Goal: Task Accomplishment & Management: Complete application form

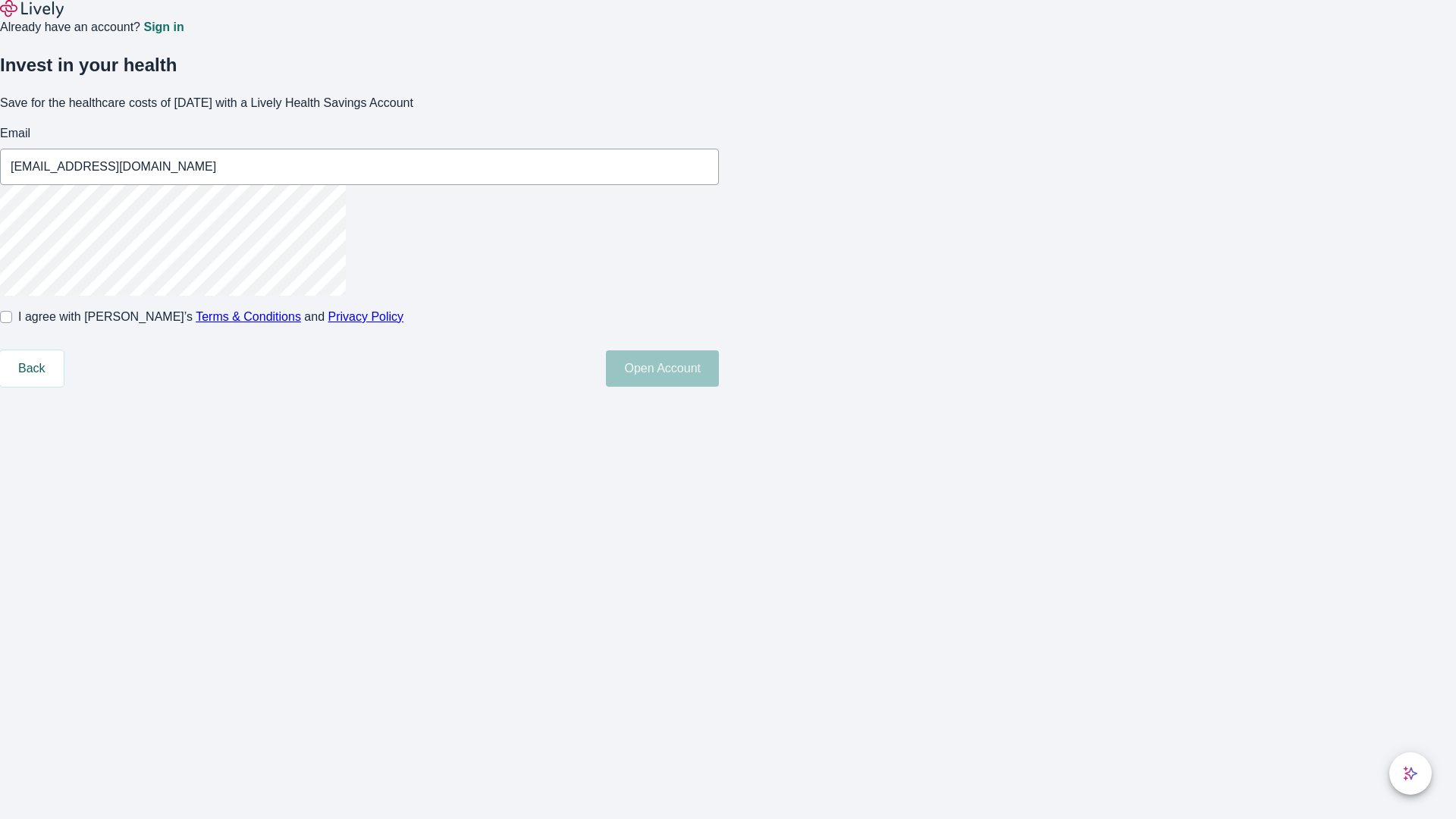
click at [12, 323] on input "I agree with Lively’s Terms & Conditions and Privacy Policy" at bounding box center [6, 316] width 12 height 12
checkbox input "true"
click at [719, 387] on button "Open Account" at bounding box center [663, 369] width 113 height 37
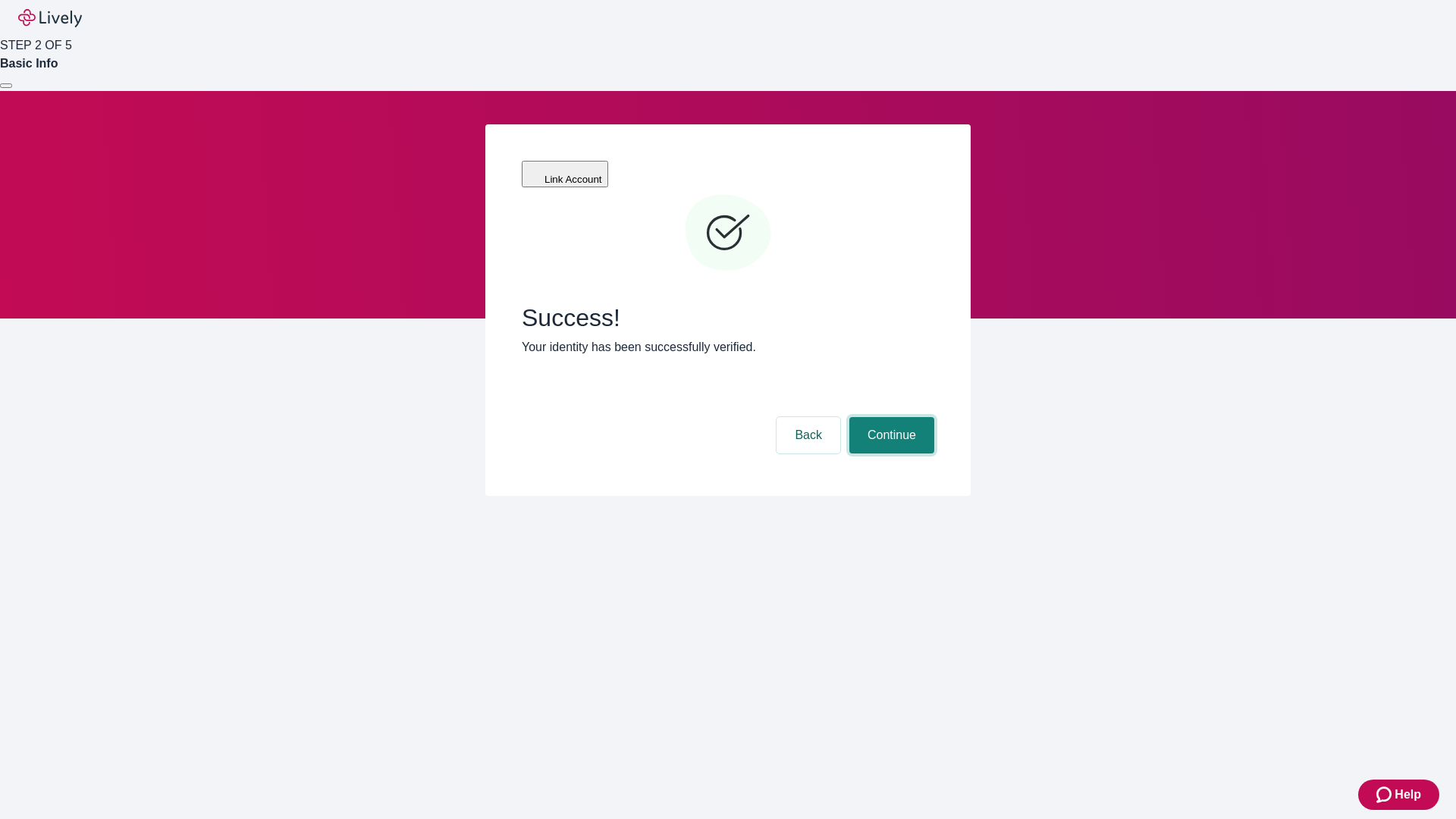
click at [889, 417] on button "Continue" at bounding box center [892, 436] width 85 height 37
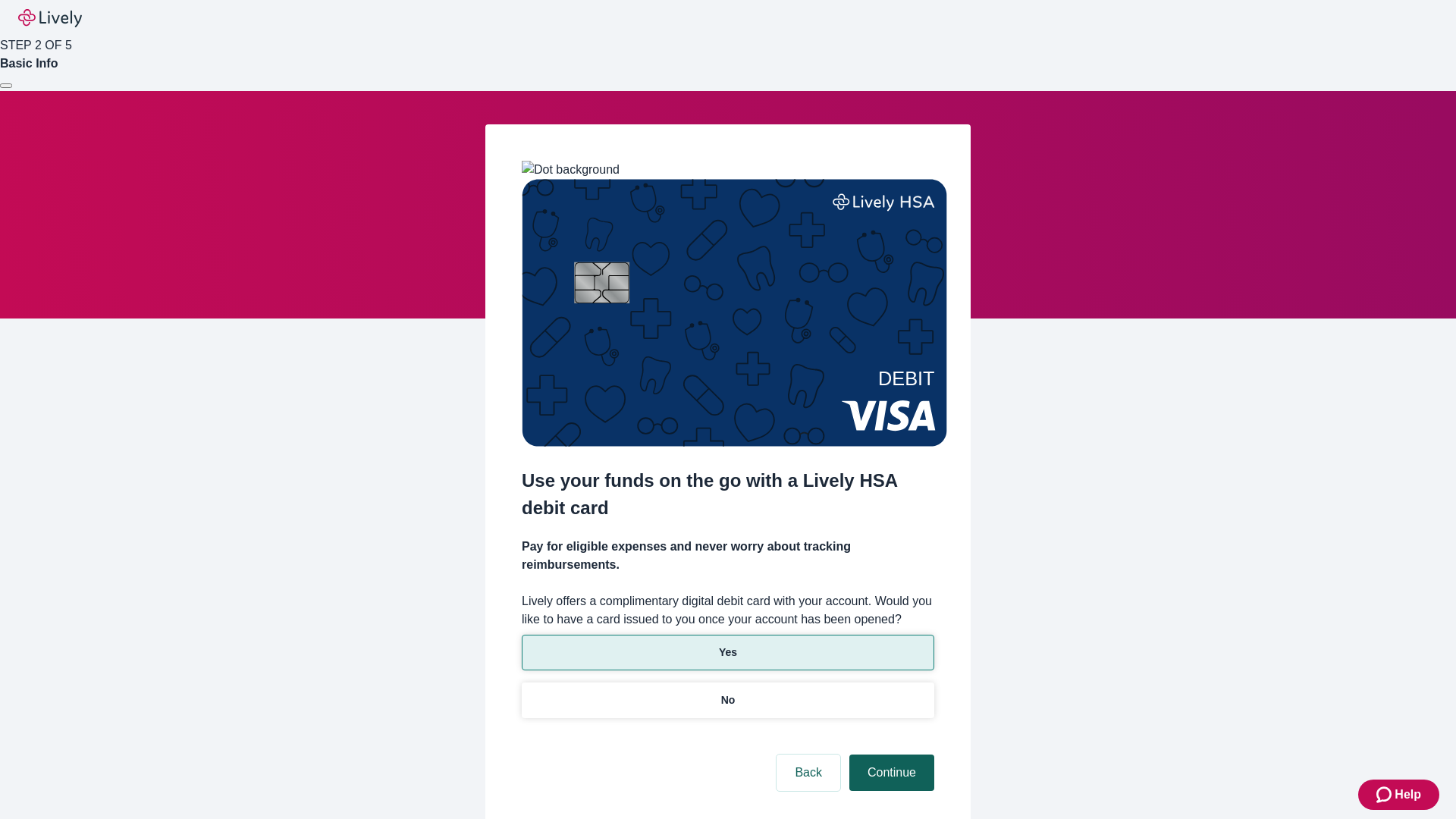
click at [727, 644] on p "Yes" at bounding box center [728, 651] width 18 height 16
click at [889, 755] on button "Continue" at bounding box center [892, 773] width 85 height 37
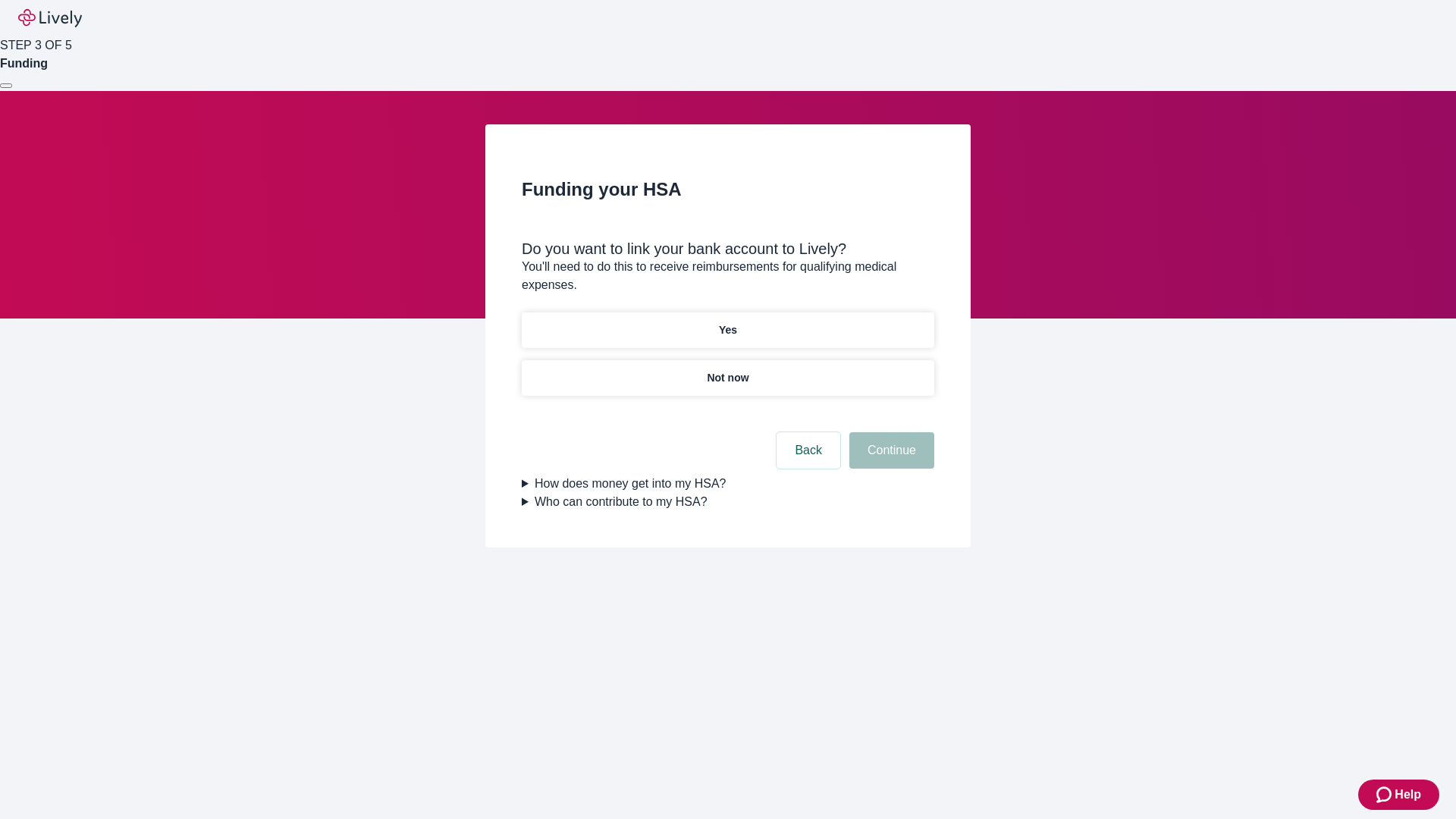
click at [727, 322] on p "Yes" at bounding box center [728, 330] width 18 height 16
click at [889, 432] on button "Continue" at bounding box center [892, 450] width 85 height 37
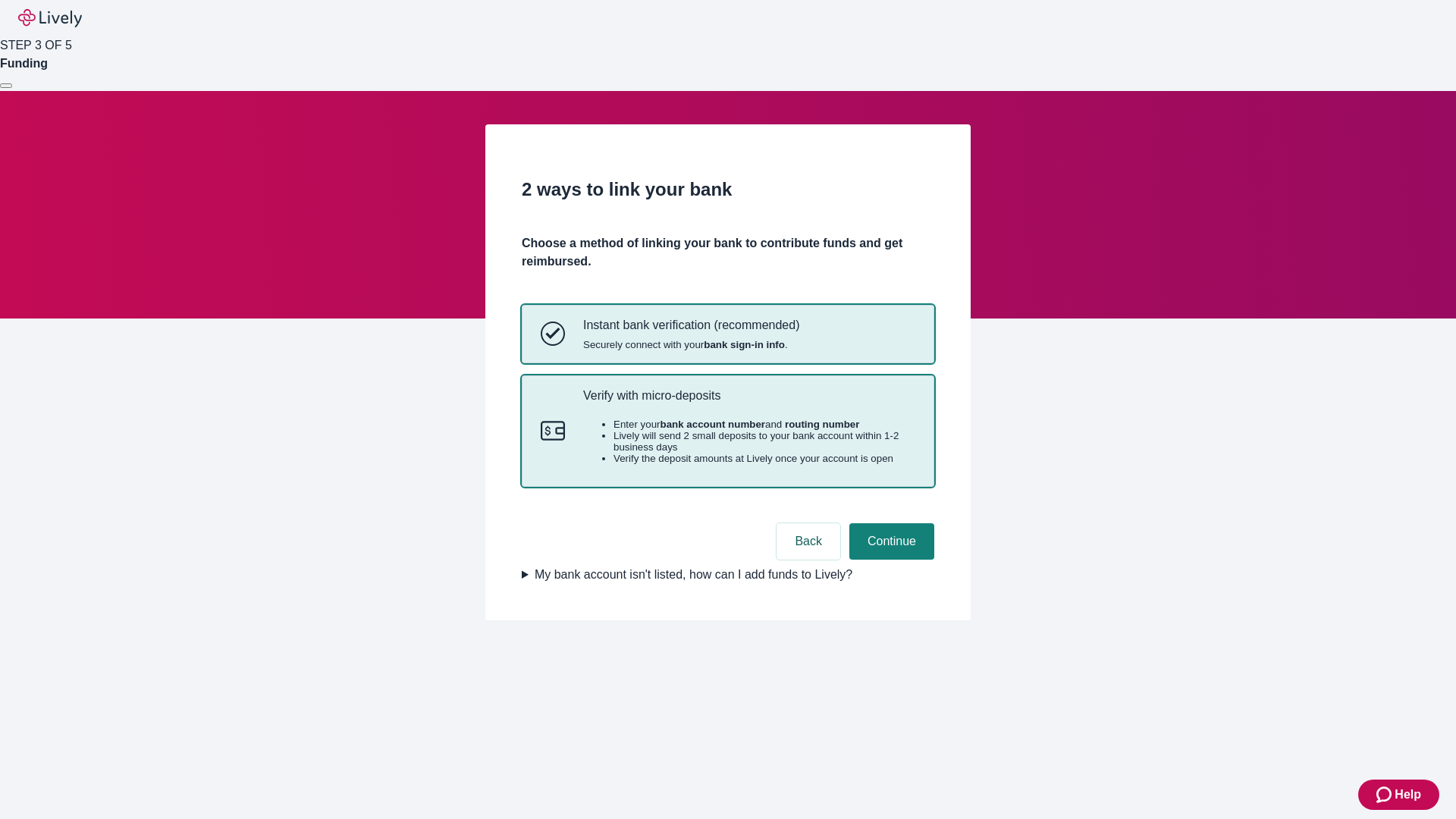
click at [748, 403] on p "Verify with micro-deposits" at bounding box center [749, 395] width 332 height 15
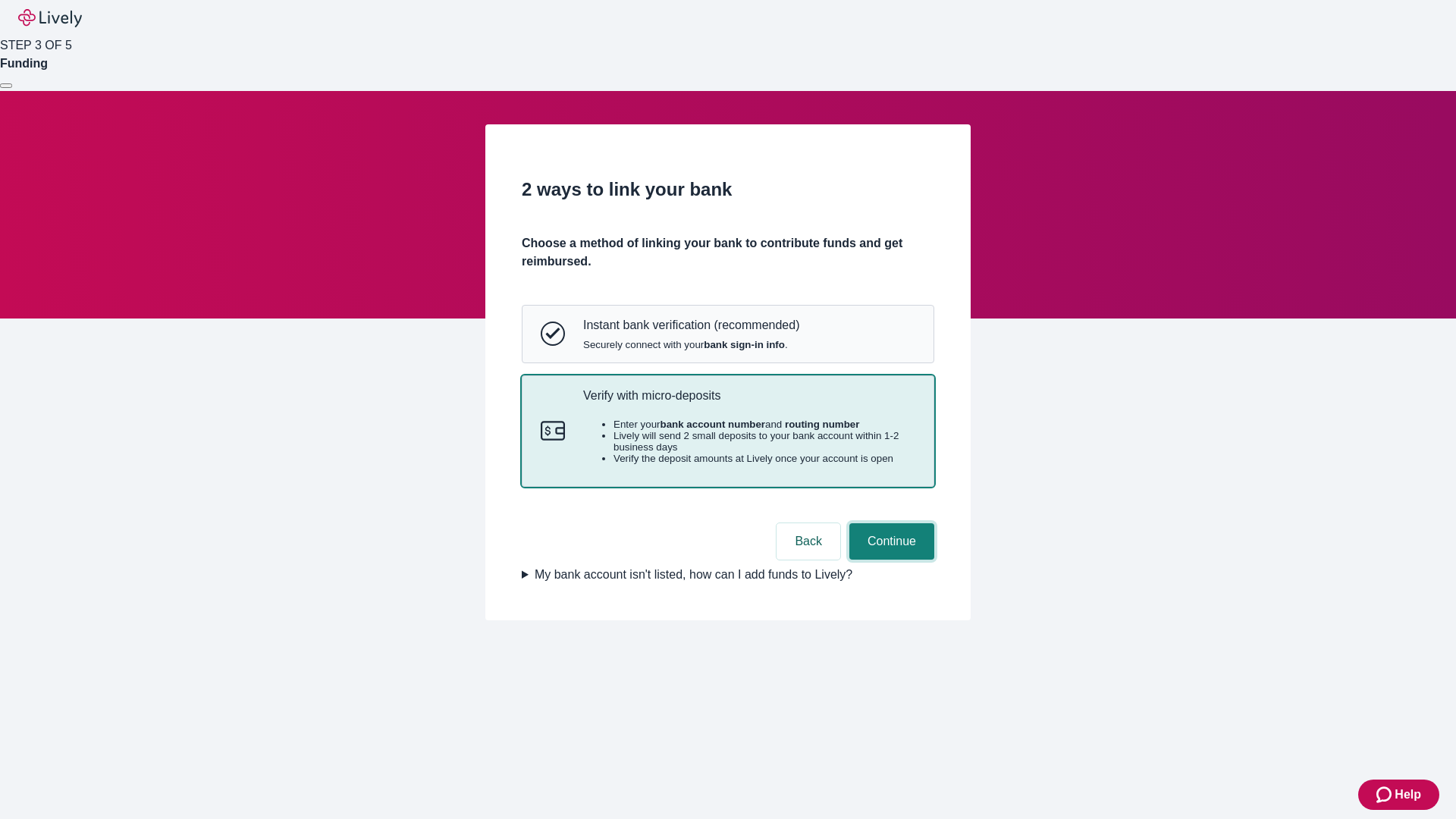
click at [889, 559] on button "Continue" at bounding box center [892, 542] width 85 height 37
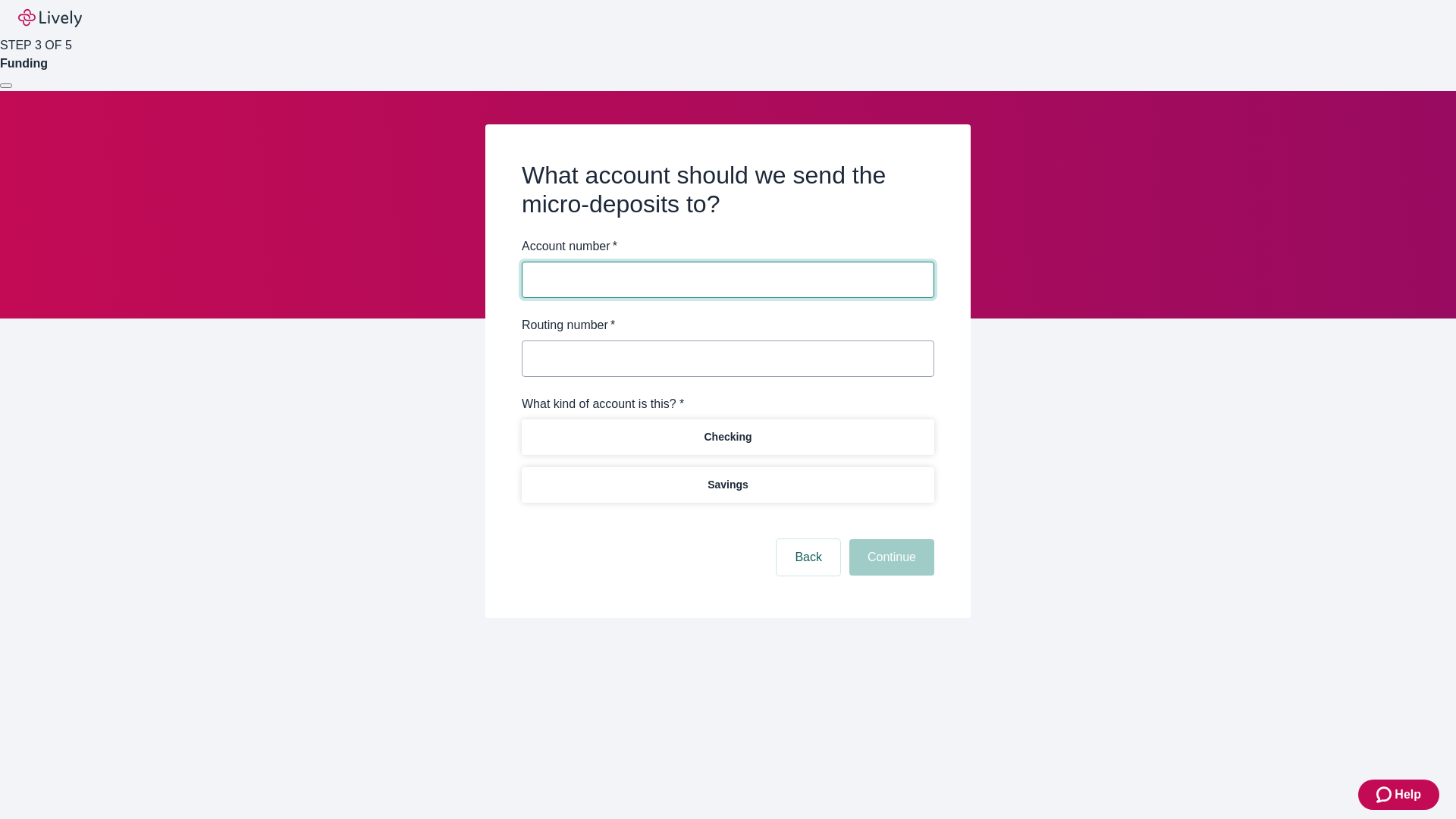
type input "2764926439"
